Goal: Register for event/course

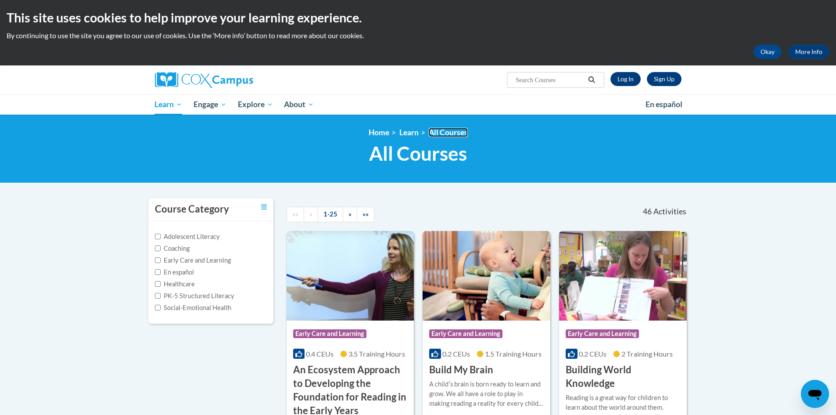
click at [463, 133] on link "All Courses" at bounding box center [448, 132] width 39 height 9
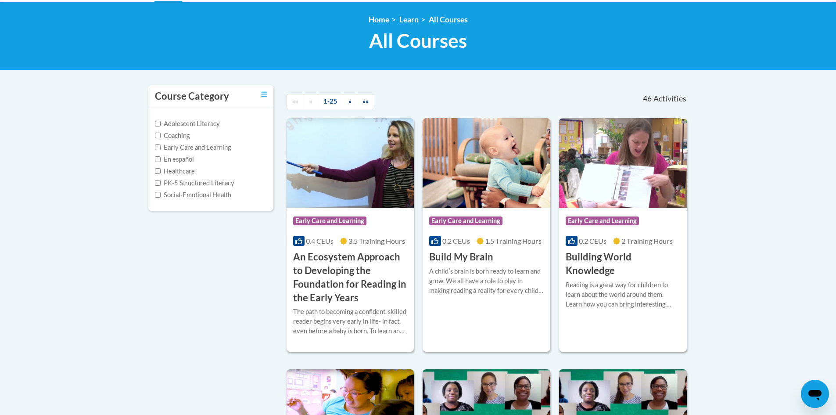
scroll to position [132, 0]
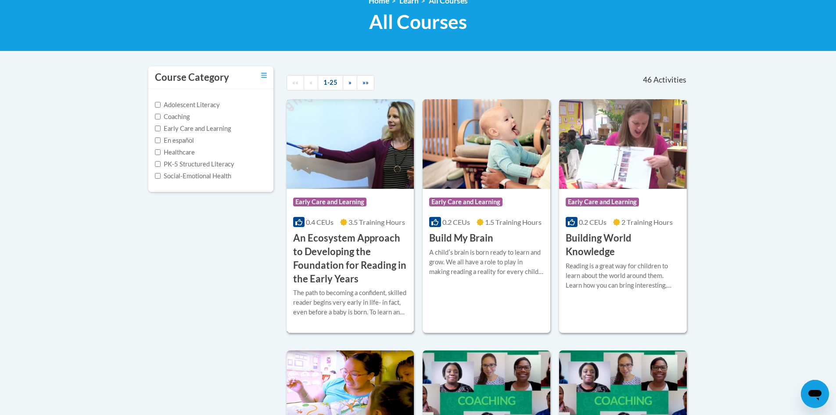
click at [336, 288] on div "The path to becoming a confident, skilled reader begins very early in life- in …" at bounding box center [350, 302] width 115 height 29
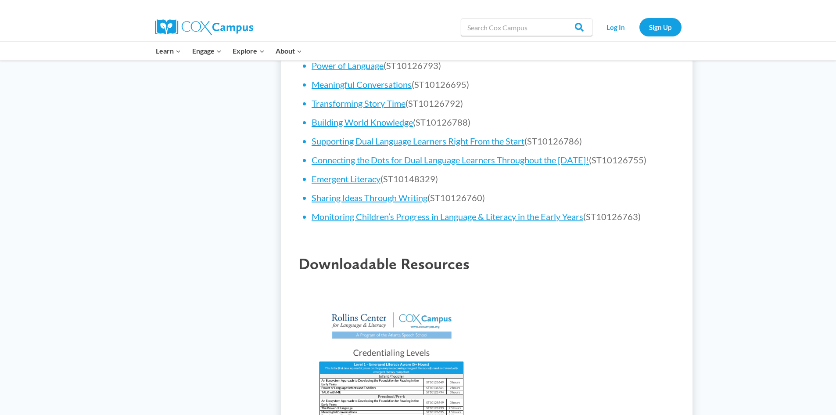
scroll to position [483, 0]
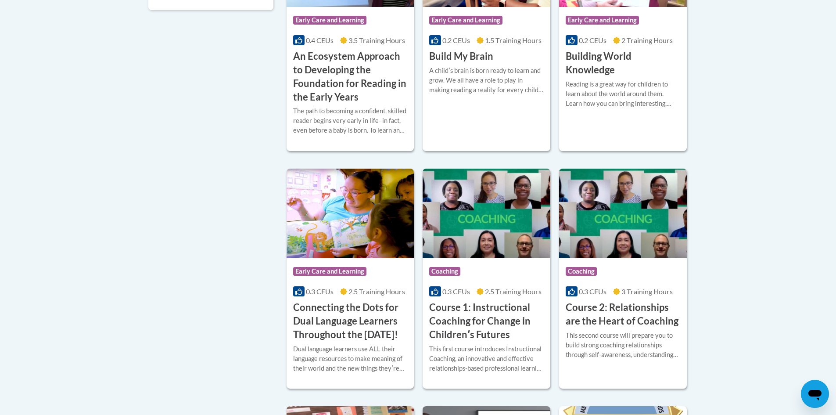
scroll to position [307, 0]
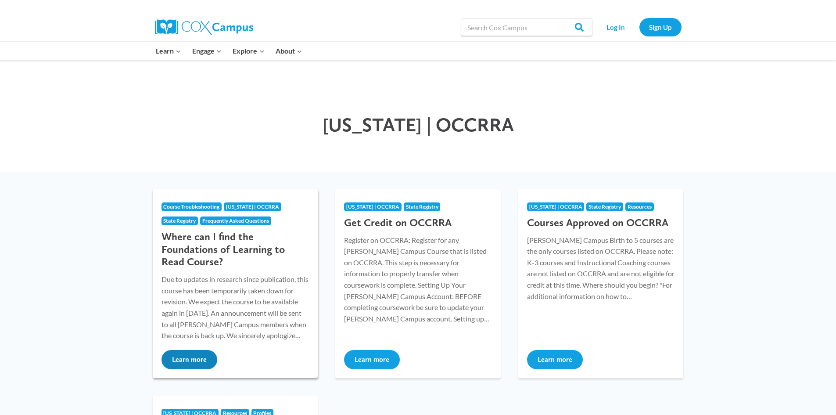
click at [184, 361] on button "Learn more" at bounding box center [189, 359] width 56 height 19
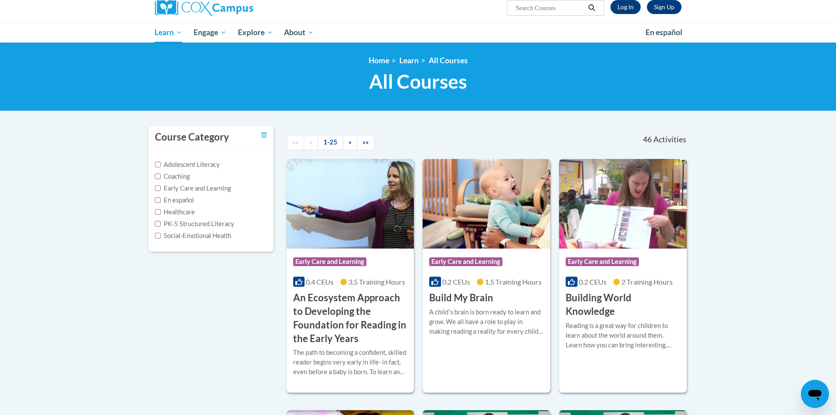
scroll to position [88, 0]
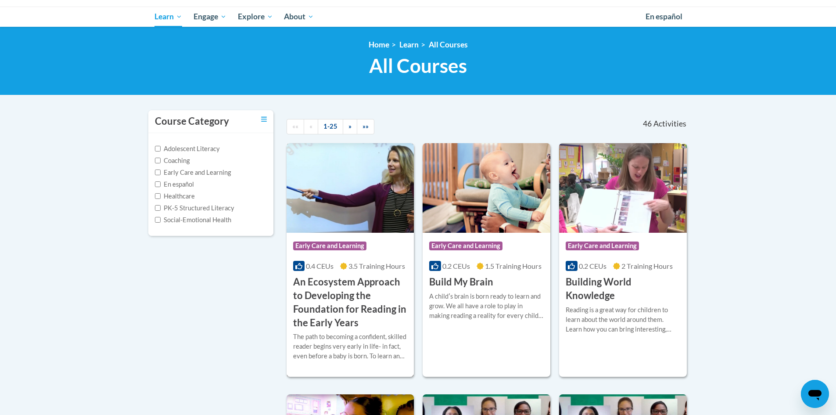
click at [337, 303] on h3 "An Ecosystem Approach to Developing the Foundation for Reading in the Early Yea…" at bounding box center [350, 302] width 115 height 54
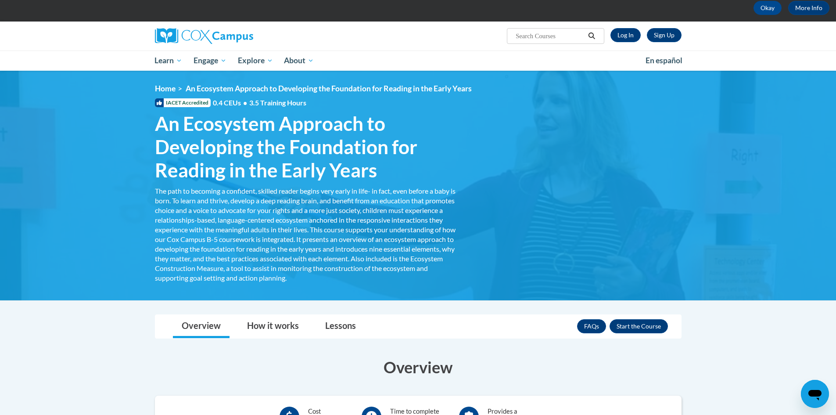
scroll to position [132, 0]
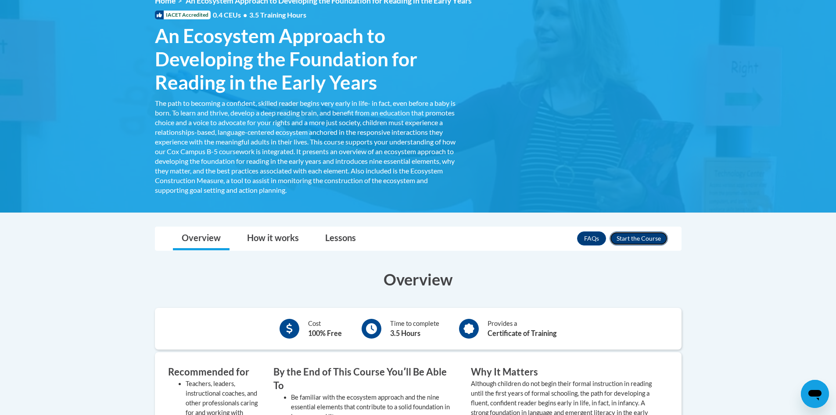
click at [641, 240] on button "Enroll" at bounding box center [638, 238] width 58 height 14
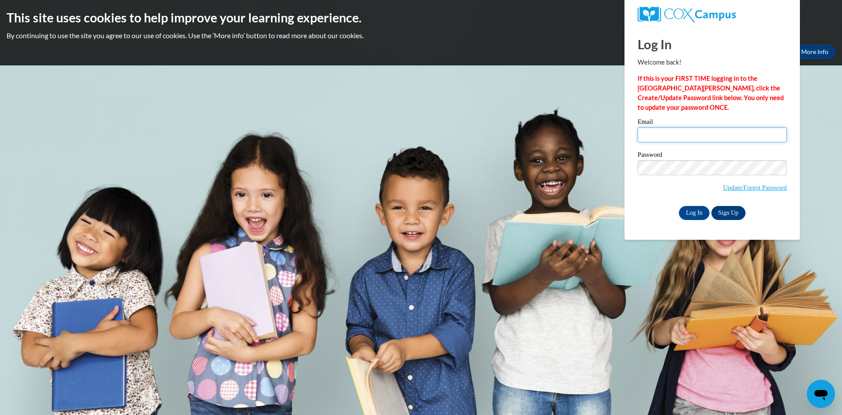
type input "lmiranda@lccaa.net"
click at [734, 211] on link "Sign Up" at bounding box center [729, 213] width 34 height 14
click at [697, 216] on input "Log In" at bounding box center [694, 213] width 31 height 14
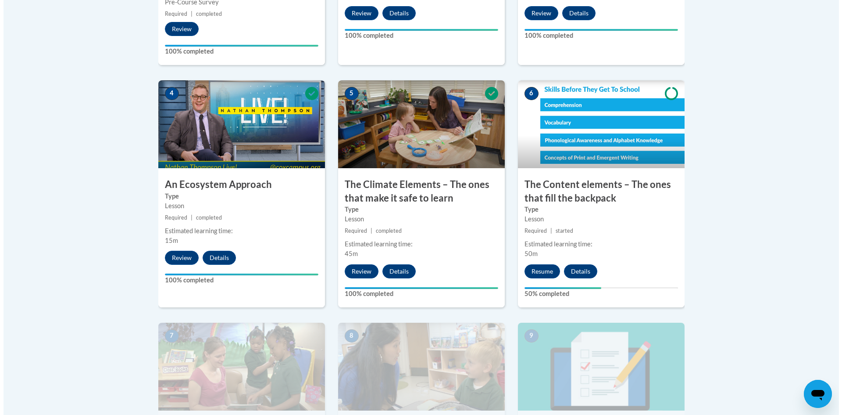
scroll to position [483, 0]
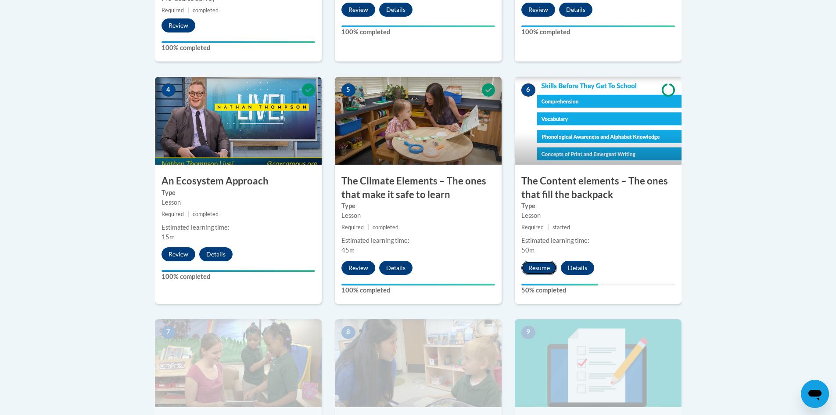
click at [542, 268] on button "Resume" at bounding box center [539, 268] width 36 height 14
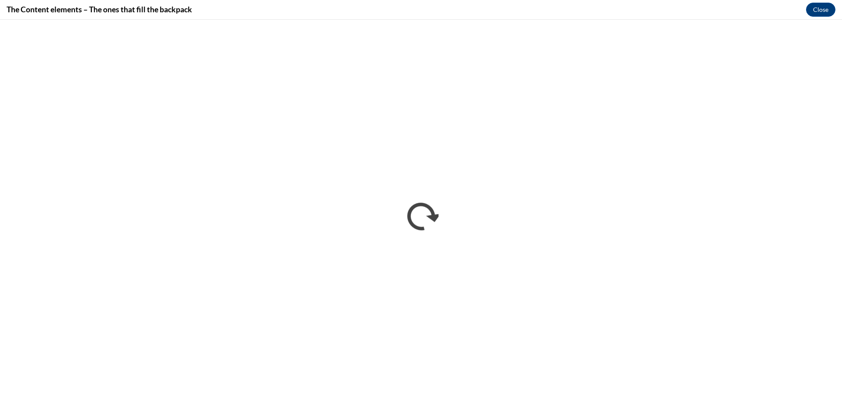
scroll to position [0, 0]
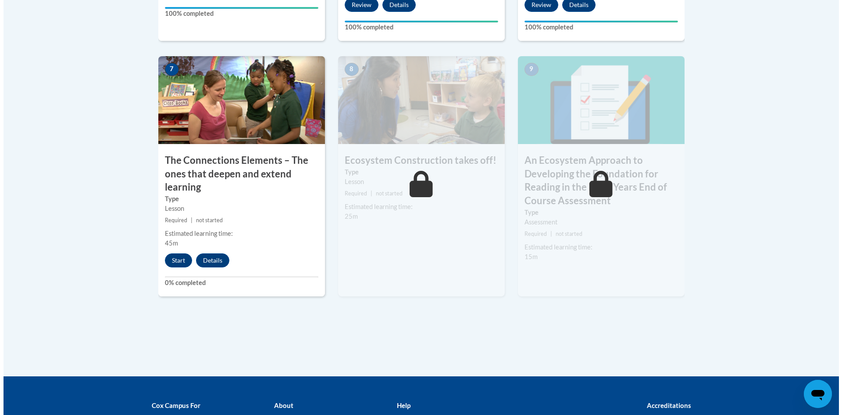
scroll to position [746, 0]
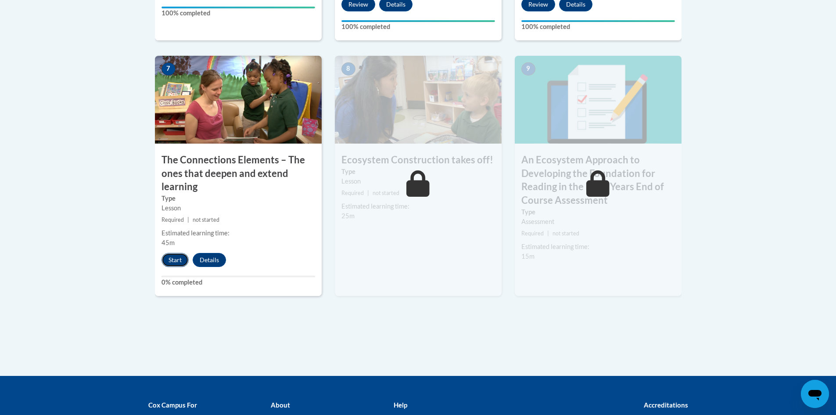
click at [180, 266] on button "Start" at bounding box center [174, 260] width 27 height 14
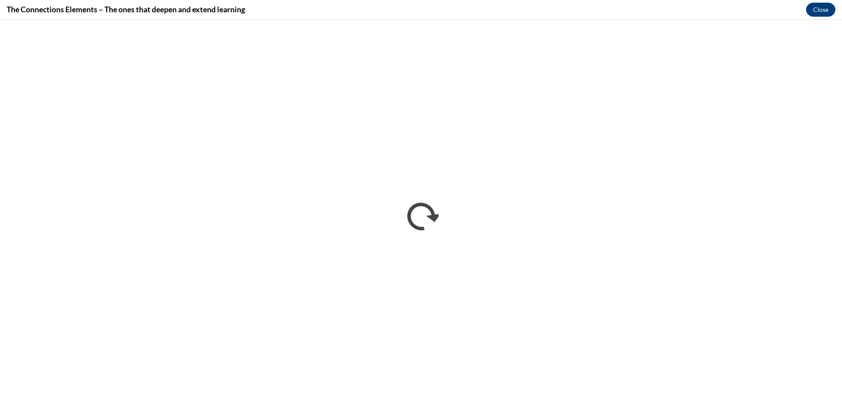
scroll to position [0, 0]
